Goal: Go to known website: Go to known website

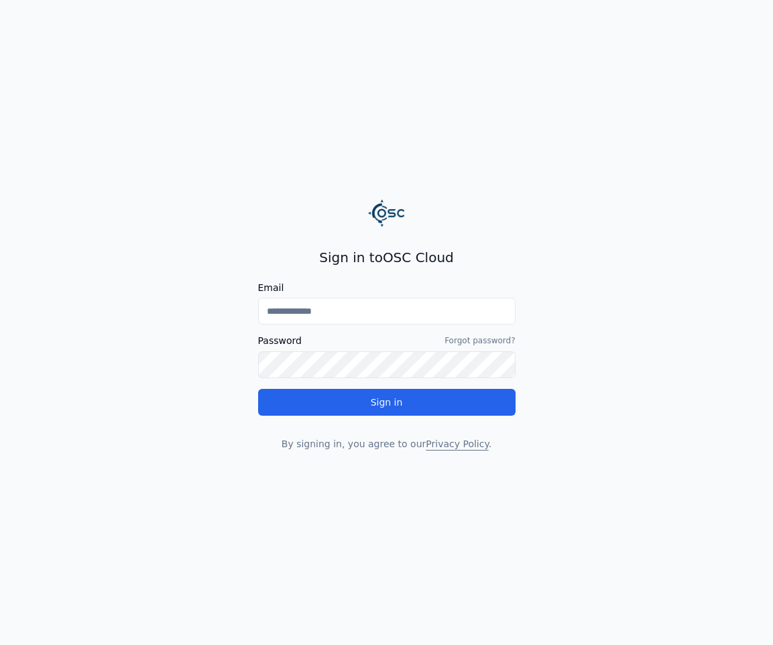
click at [413, 312] on input "Email" at bounding box center [386, 311] width 257 height 27
type input "**********"
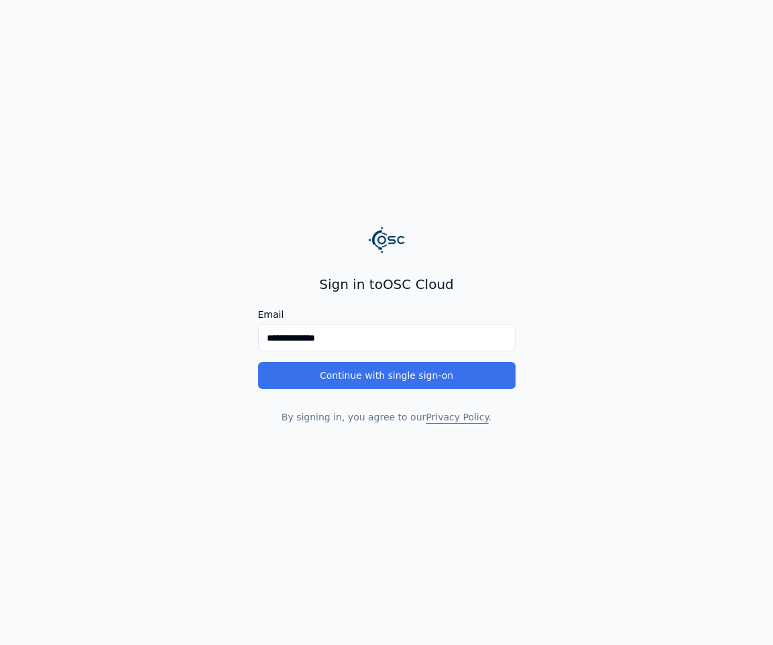
click at [387, 372] on button "Continue with single sign-on" at bounding box center [386, 375] width 257 height 27
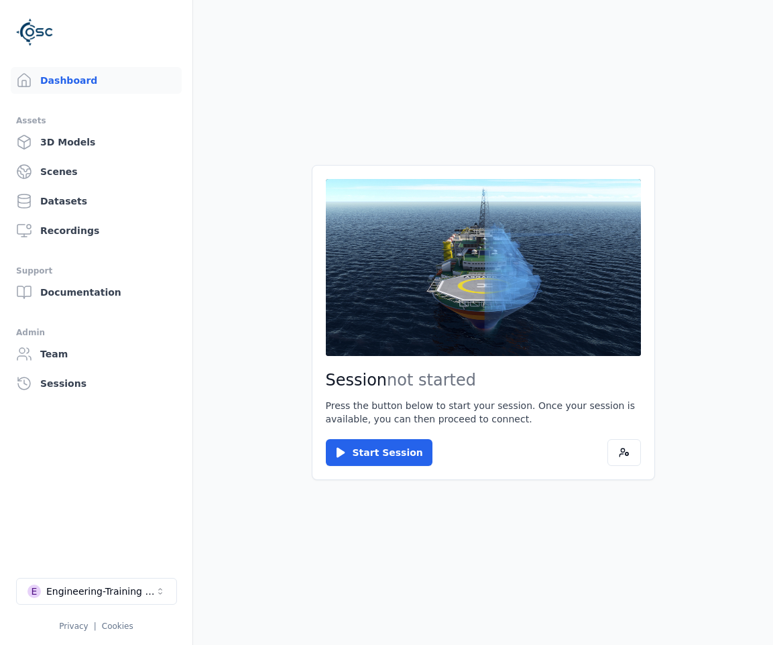
click at [696, 303] on main "Session not started Press the button below to start your session. Once your ses…" at bounding box center [483, 322] width 580 height 645
click at [127, 585] on div "Engineering-Training (SSO Staging)" at bounding box center [100, 590] width 109 height 13
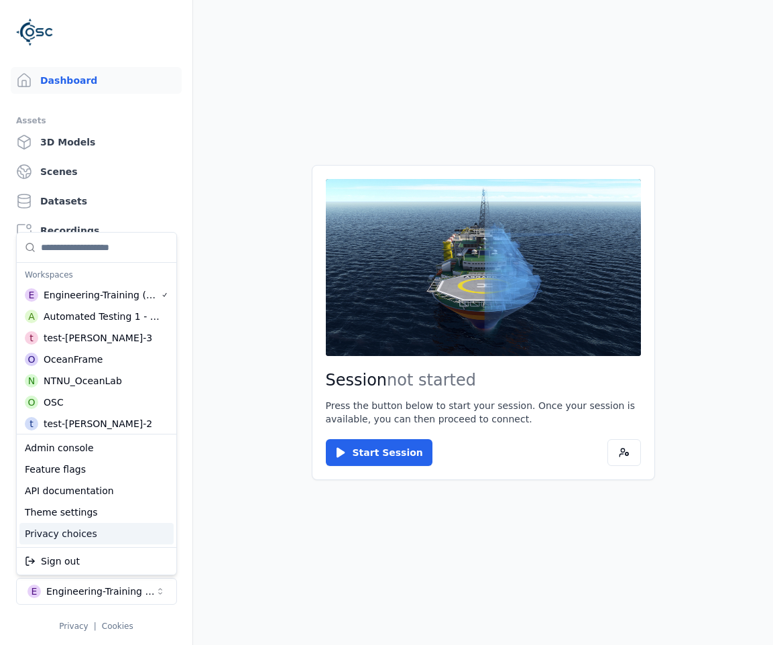
click at [74, 530] on div "Privacy choices" at bounding box center [96, 533] width 154 height 21
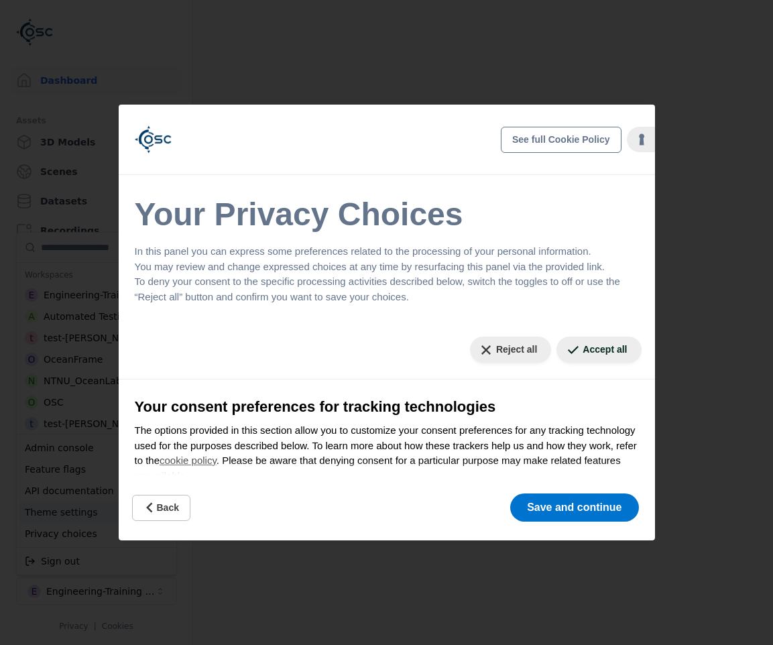
drag, startPoint x: 476, startPoint y: 354, endPoint x: 499, endPoint y: 351, distance: 22.9
click at [480, 354] on html "Support Dashboard Assets 3D Models Scenes Datasets Recordings Support Documenta…" at bounding box center [386, 322] width 773 height 645
click at [499, 351] on button "Reject all" at bounding box center [510, 349] width 81 height 26
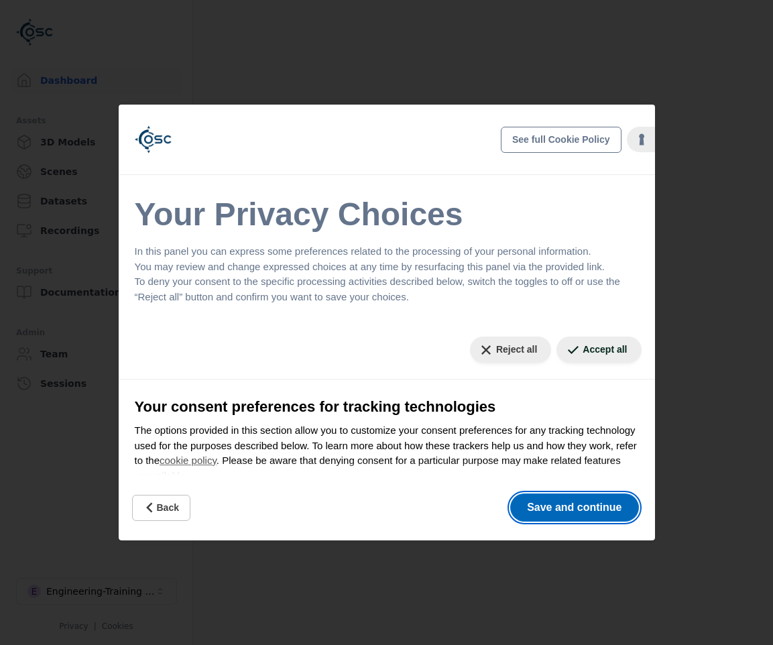
drag, startPoint x: 578, startPoint y: 493, endPoint x: 581, endPoint y: 502, distance: 9.3
click at [580, 495] on button "Save and continue" at bounding box center [574, 507] width 128 height 28
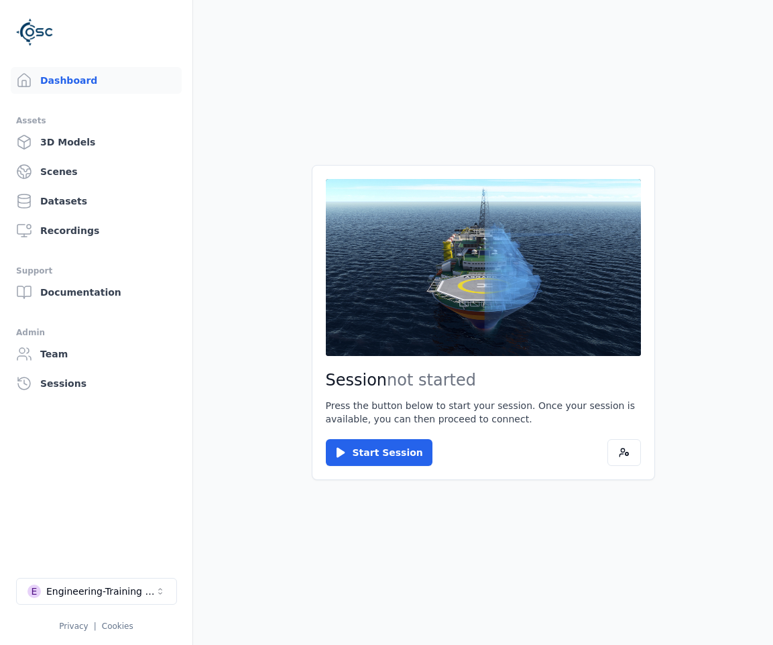
click at [707, 365] on main "Session not started Press the button below to start your session. Once your ses…" at bounding box center [483, 322] width 580 height 645
